Goal: Entertainment & Leisure: Consume media (video, audio)

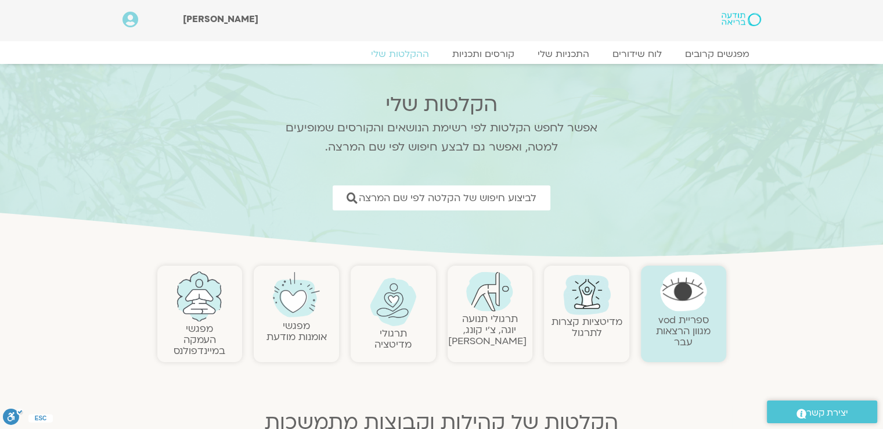
click at [510, 309] on link at bounding box center [491, 291] width 74 height 40
click at [486, 302] on img at bounding box center [489, 291] width 47 height 40
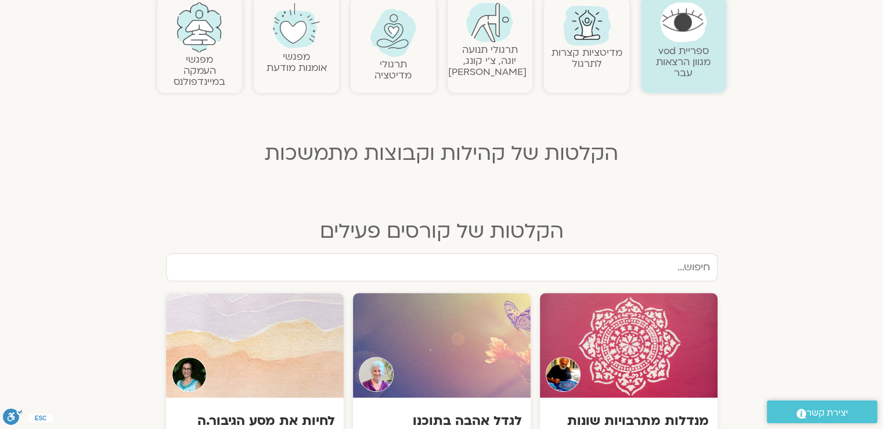
scroll to position [290, 0]
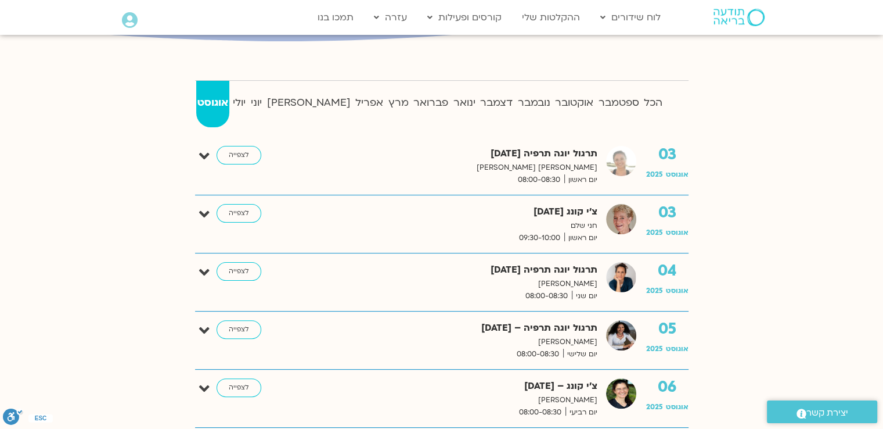
scroll to position [232, 0]
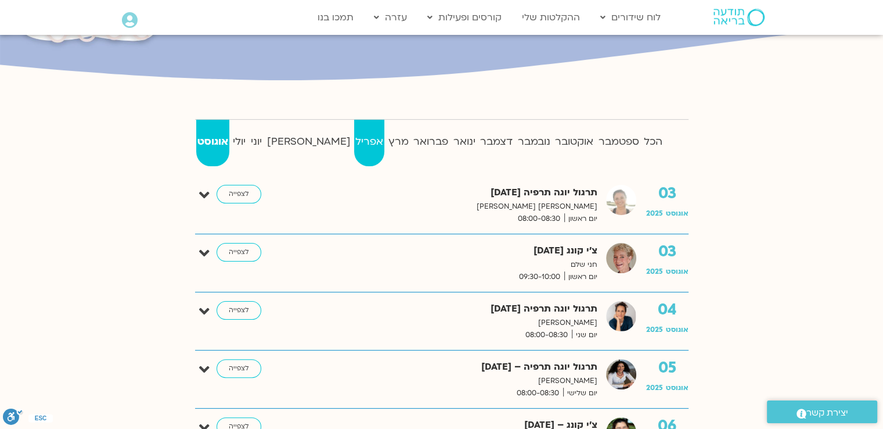
click at [354, 139] on strong "אפריל" at bounding box center [369, 141] width 31 height 17
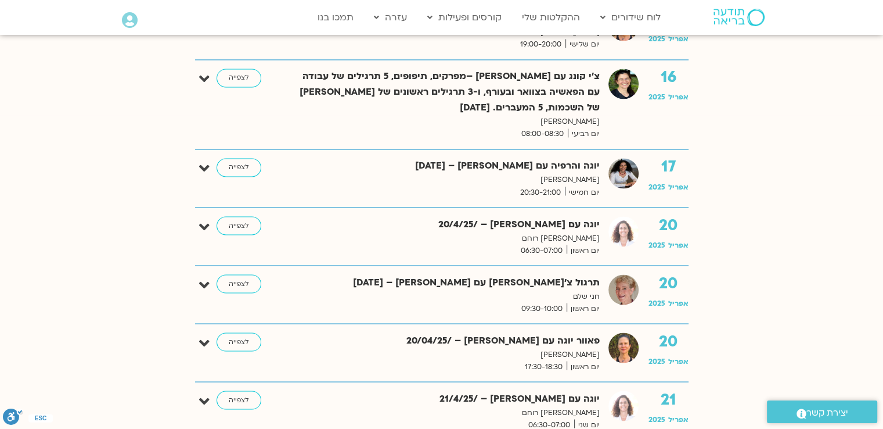
scroll to position [2033, 0]
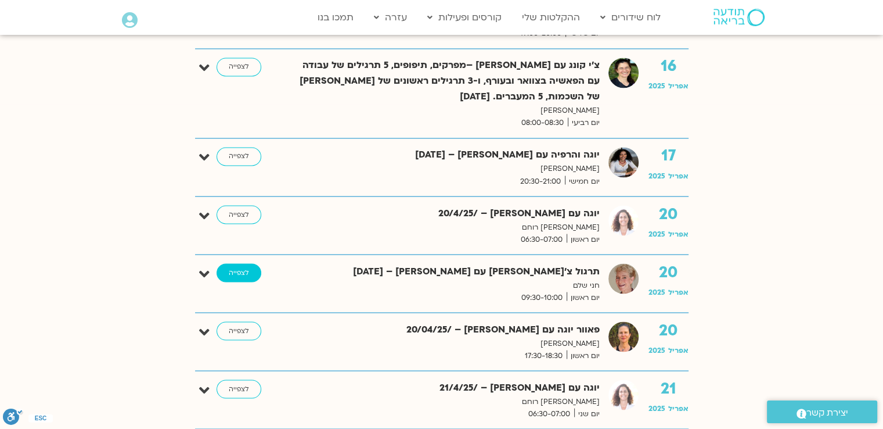
click at [233, 263] on link "לצפייה" at bounding box center [239, 272] width 45 height 19
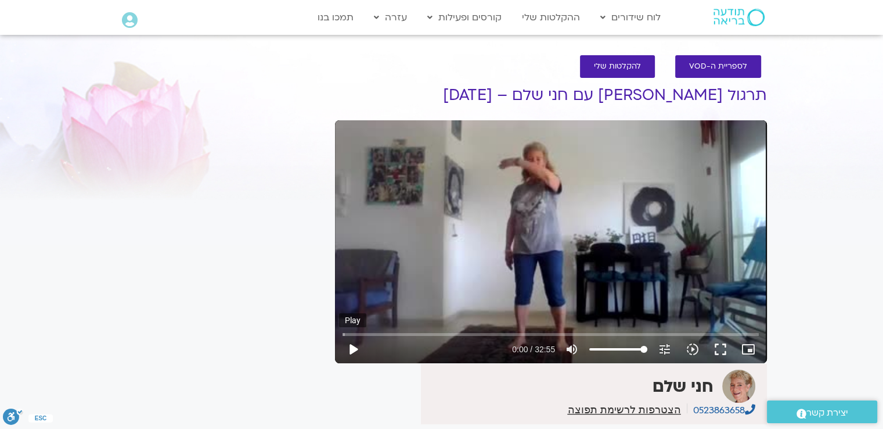
click at [353, 351] on button "play_arrow" at bounding box center [353, 349] width 28 height 28
type input "74.64252"
type input "11.6477272727273"
type input "75.026506"
type input "11.6477272727273"
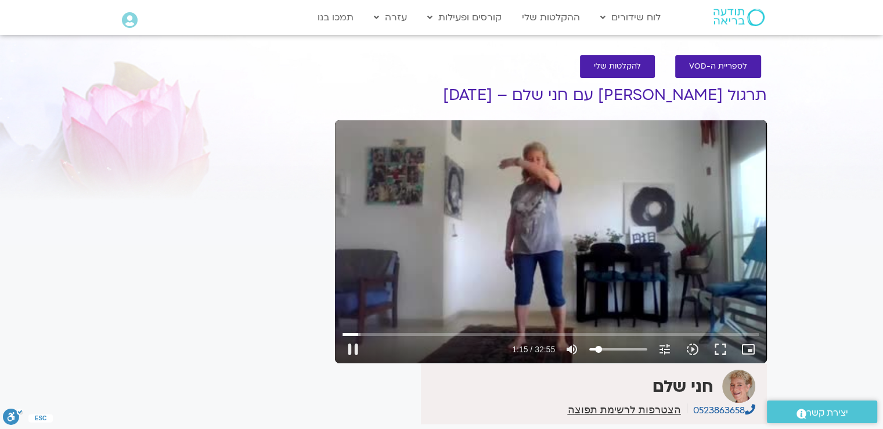
click at [599, 350] on input "Volume" at bounding box center [618, 349] width 58 height 7
drag, startPoint x: 599, startPoint y: 350, endPoint x: 606, endPoint y: 350, distance: 7.5
click at [606, 350] on input "Volume" at bounding box center [618, 349] width 58 height 7
type input "81.066282"
type input "17.1022727272727"
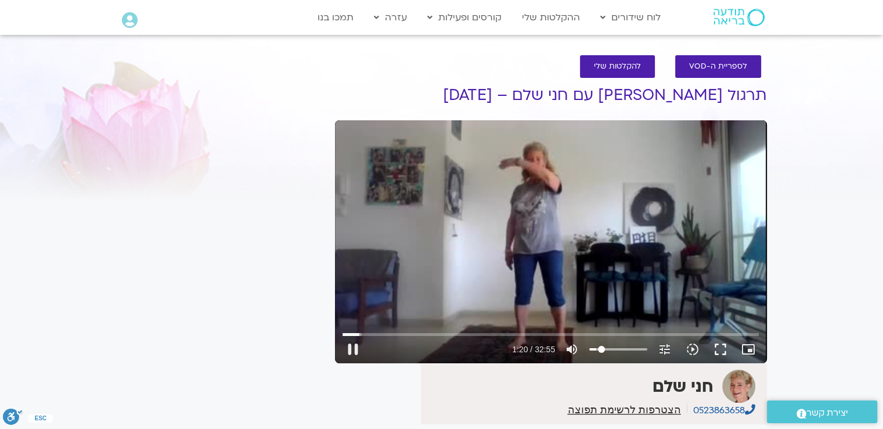
type input "81.082611"
type input "24.375"
type input "81.100061"
type input "28.9204545454545"
type input "81.116278"
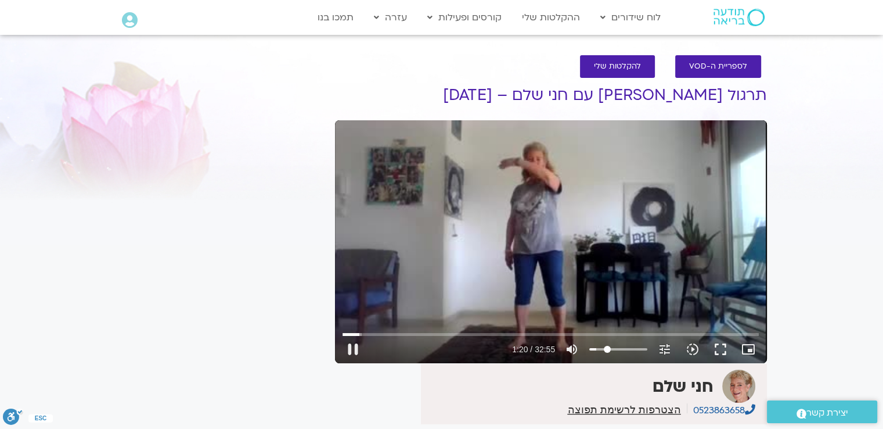
type input "31.6477272727273"
type input "81.132913"
type input "33.4659090909091"
type input "81.559293"
drag, startPoint x: 600, startPoint y: 349, endPoint x: 610, endPoint y: 349, distance: 9.3
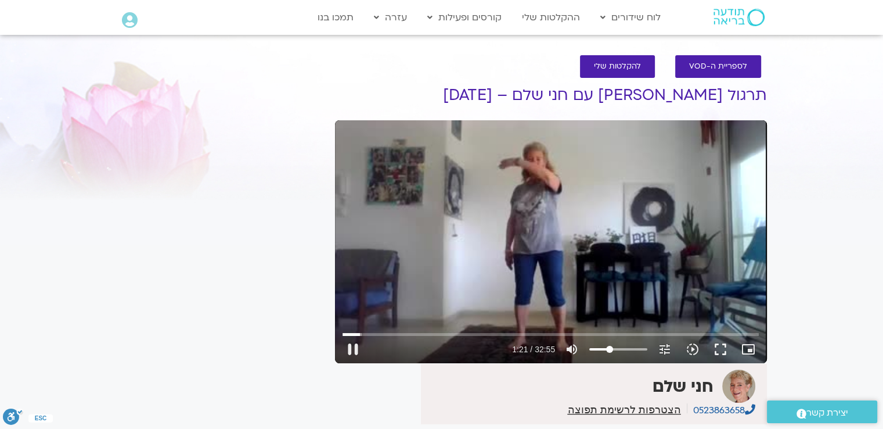
type input "33.4659090909091"
click at [610, 349] on input "Volume" at bounding box center [618, 349] width 58 height 7
type input "88.005553"
type input "34.375"
type input "88.023049"
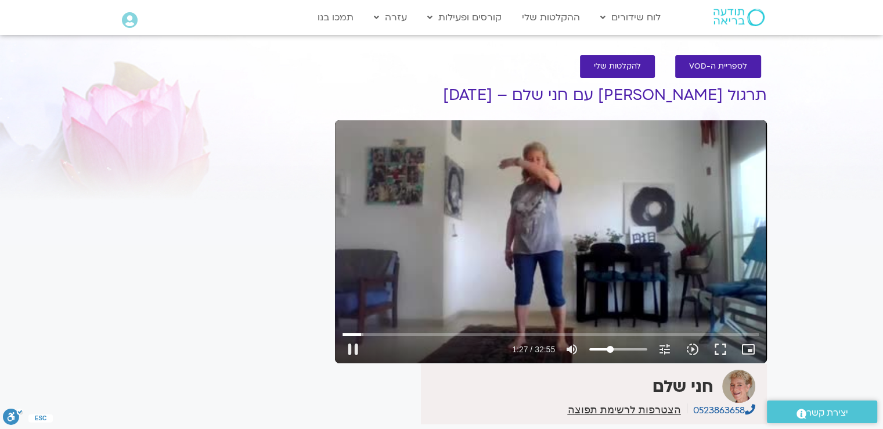
type input "38.9204545454545"
type input "88.039991"
type input "40.7386363636364"
type input "88.059901"
type input "41.6477272727273"
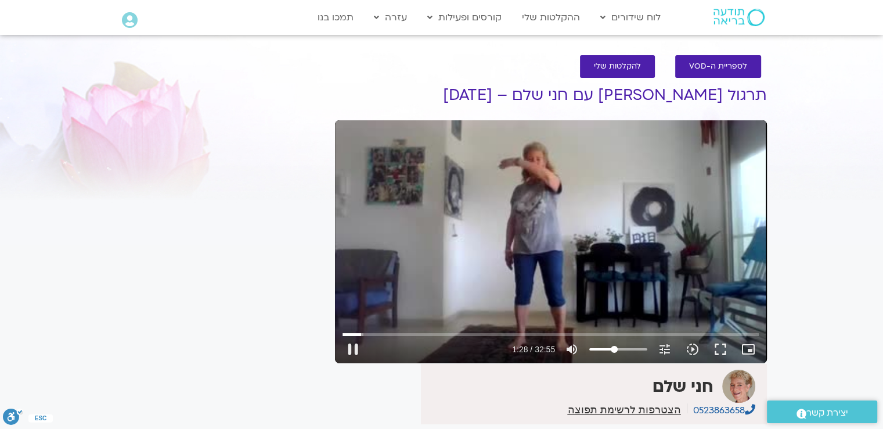
type input "88.07301"
type input "42.5568181818182"
type input "88.448344"
type input "42.5568181818182"
click at [614, 350] on input "Volume" at bounding box center [618, 349] width 58 height 7
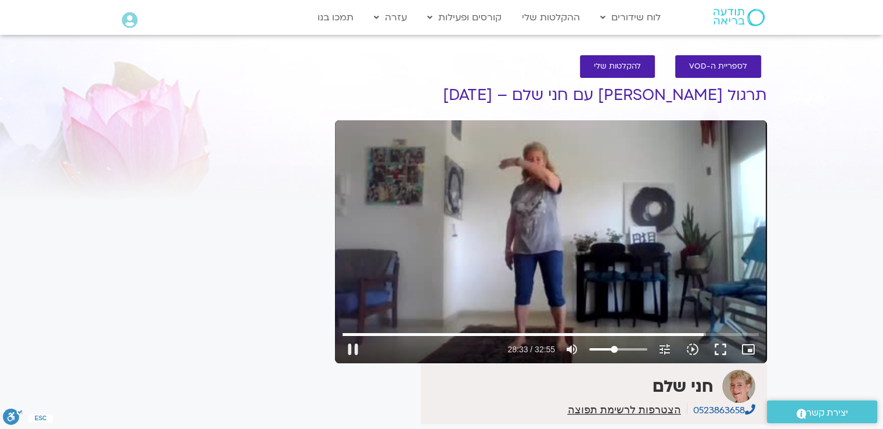
type input "1714.249225"
